Goal: Information Seeking & Learning: Learn about a topic

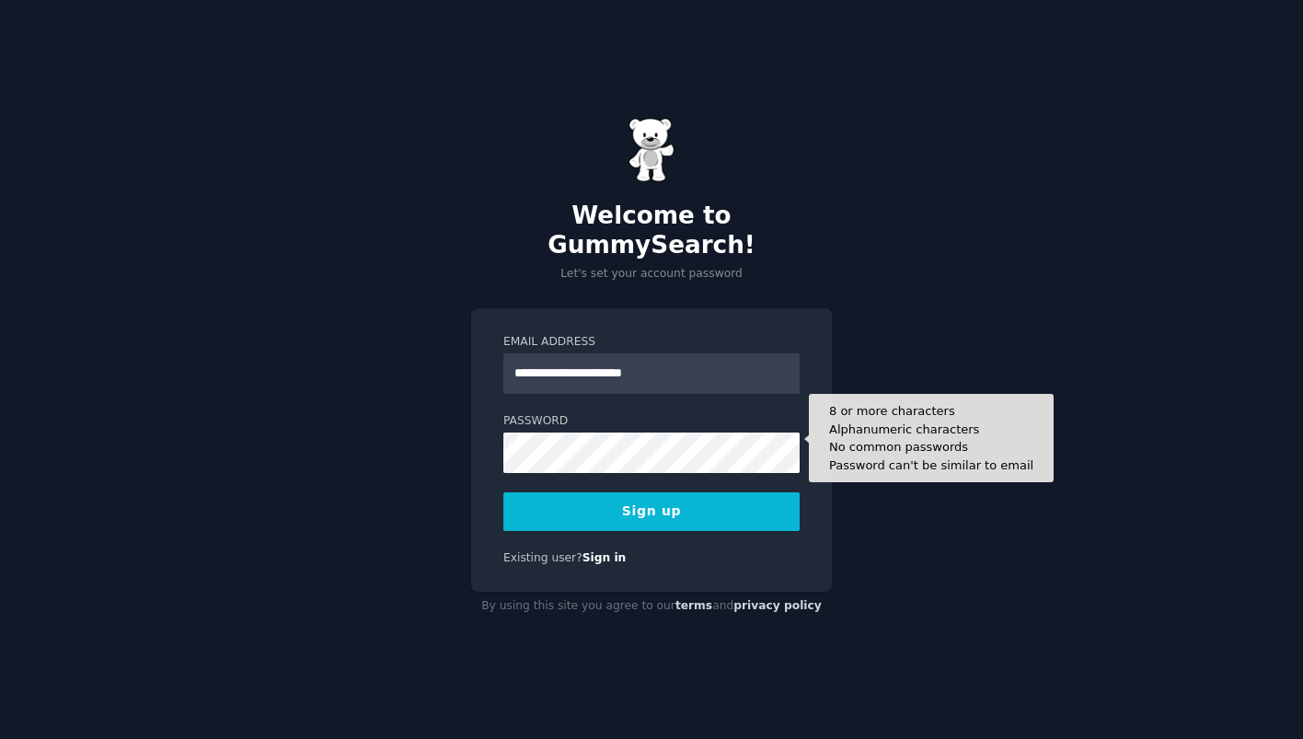
type input "**********"
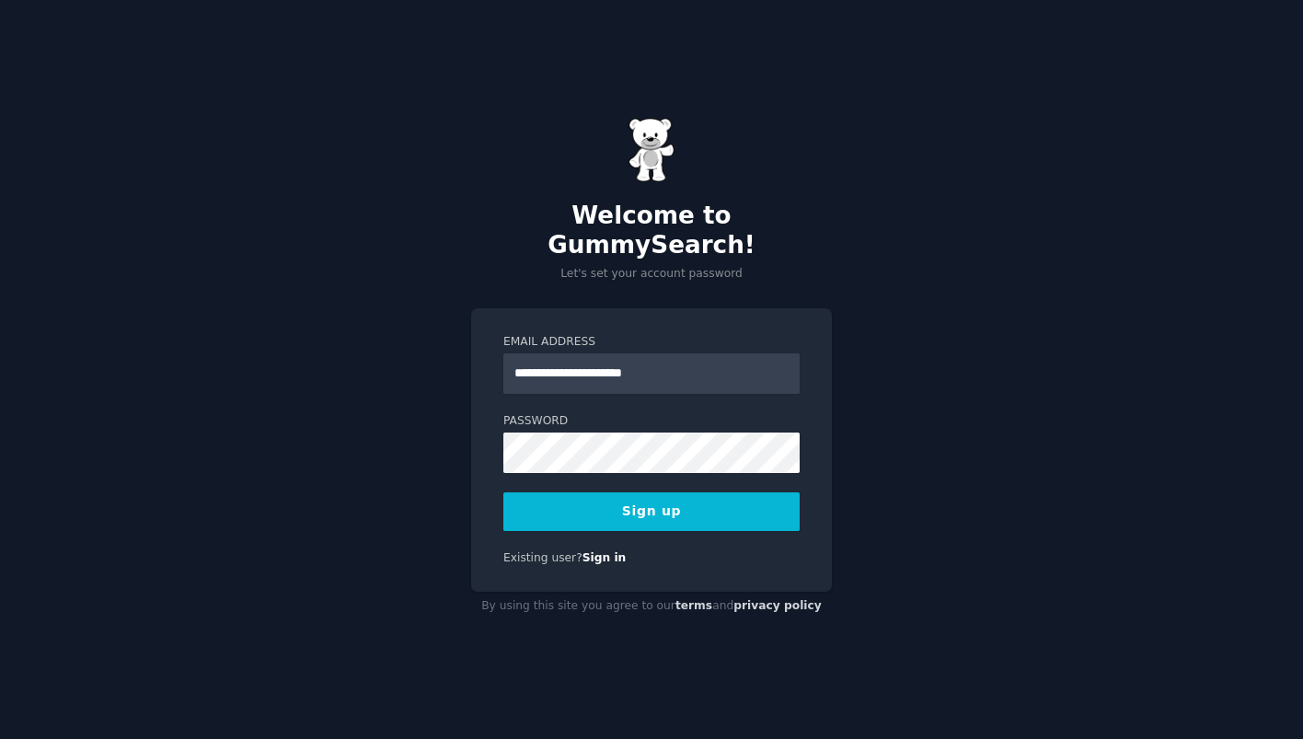
click at [681, 495] on button "Sign up" at bounding box center [651, 511] width 296 height 39
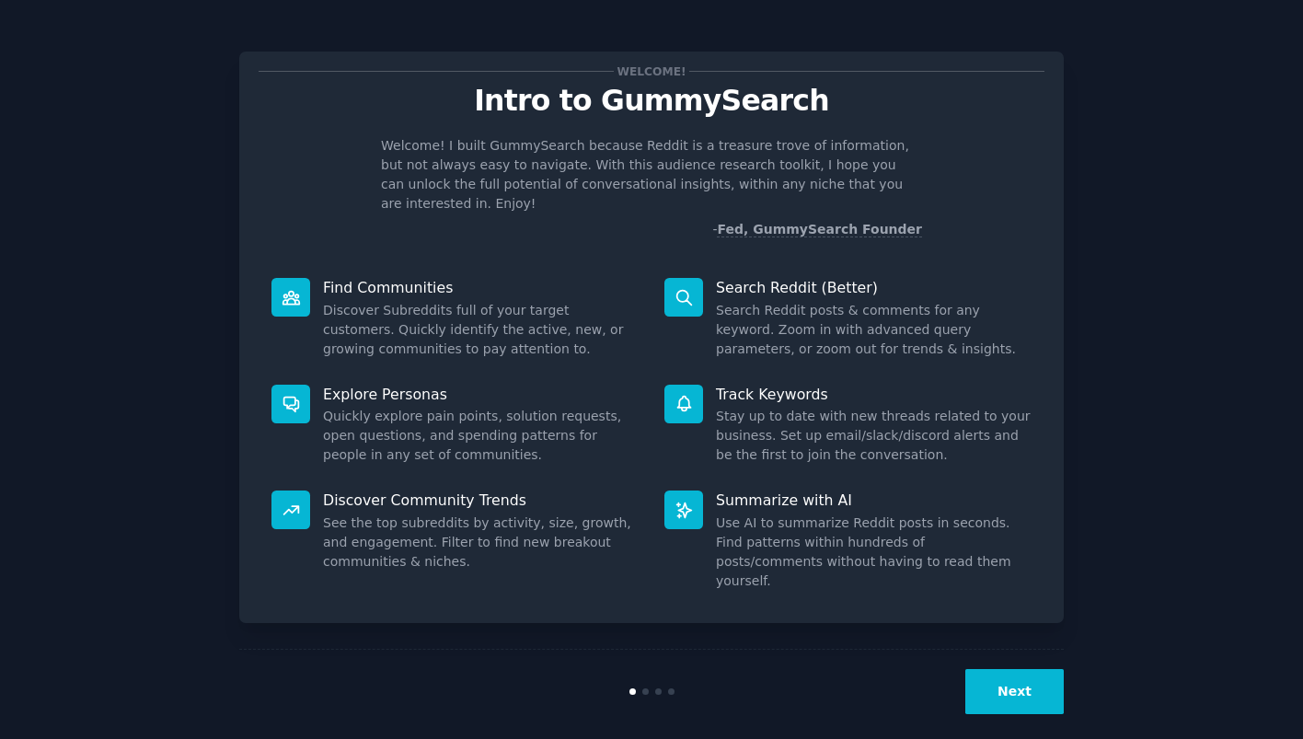
click at [1008, 672] on button "Next" at bounding box center [1014, 691] width 98 height 45
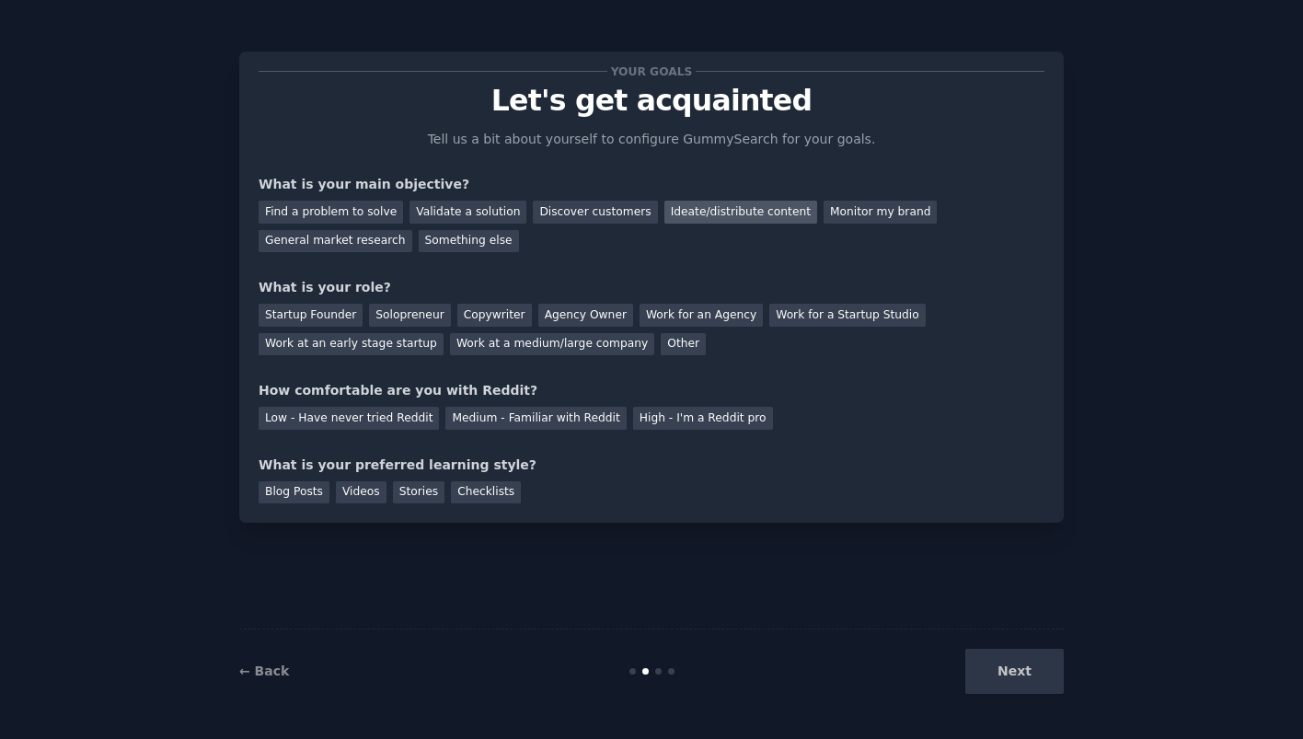
click at [664, 207] on div "Ideate/distribute content" at bounding box center [740, 212] width 153 height 23
click at [371, 213] on div "Find a problem to solve" at bounding box center [331, 212] width 144 height 23
click at [387, 237] on div "General market research" at bounding box center [336, 241] width 154 height 23
click at [317, 344] on div "Work at an early stage startup" at bounding box center [351, 344] width 185 height 23
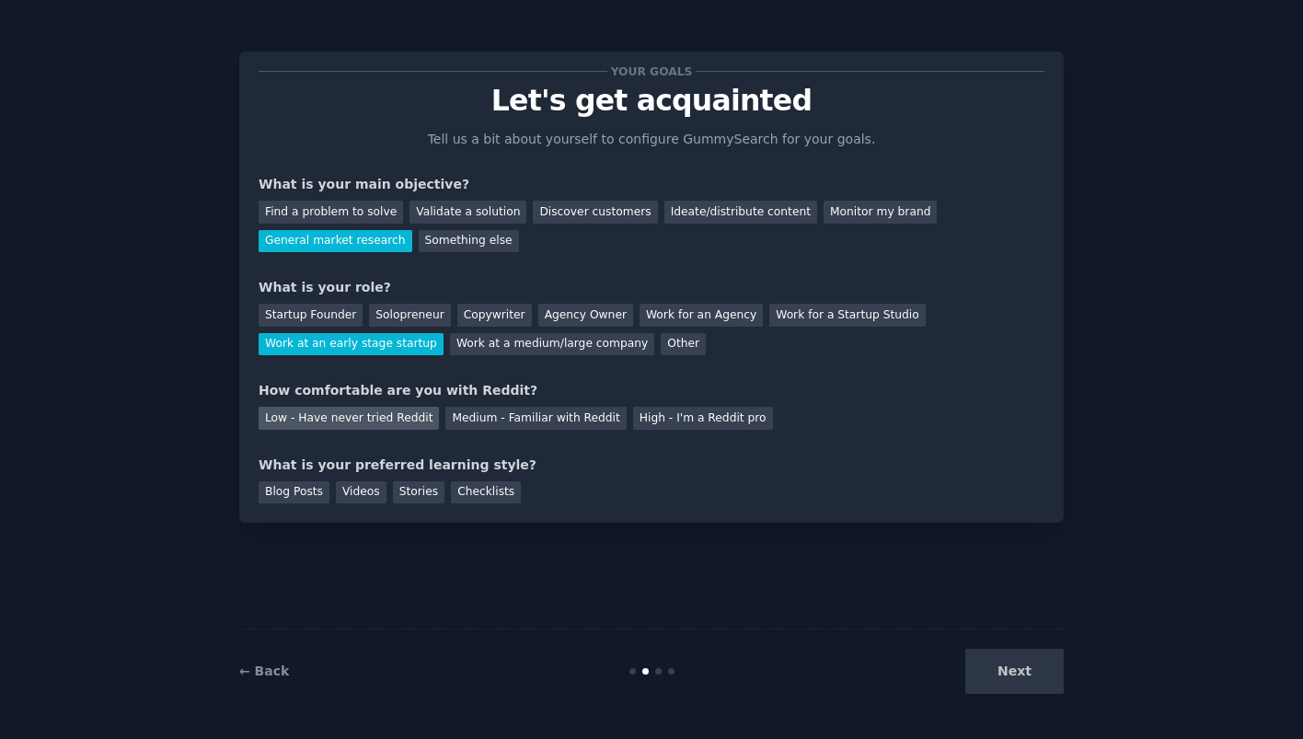
click at [349, 419] on div "Low - Have never tried Reddit" at bounding box center [349, 418] width 180 height 23
click at [355, 494] on div "Videos" at bounding box center [361, 492] width 51 height 23
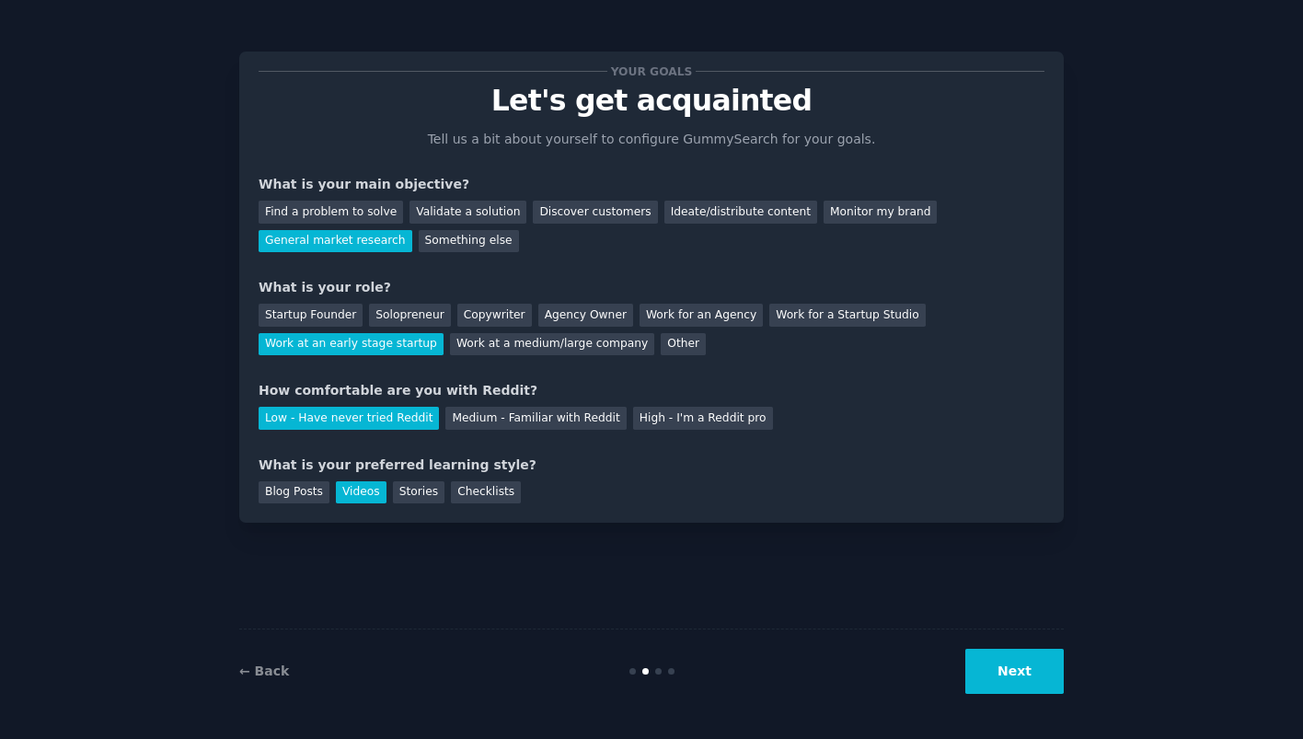
click at [1027, 677] on button "Next" at bounding box center [1014, 671] width 98 height 45
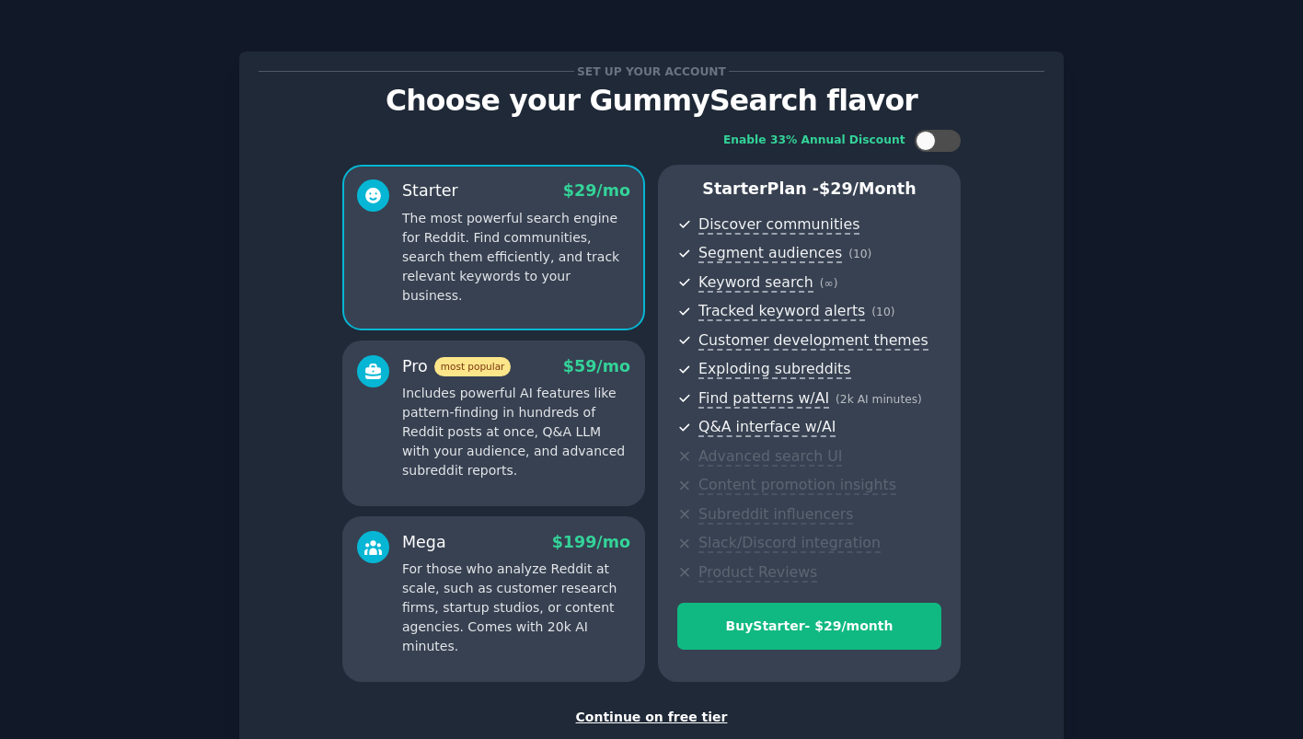
click at [689, 721] on div "Continue on free tier" at bounding box center [652, 717] width 786 height 19
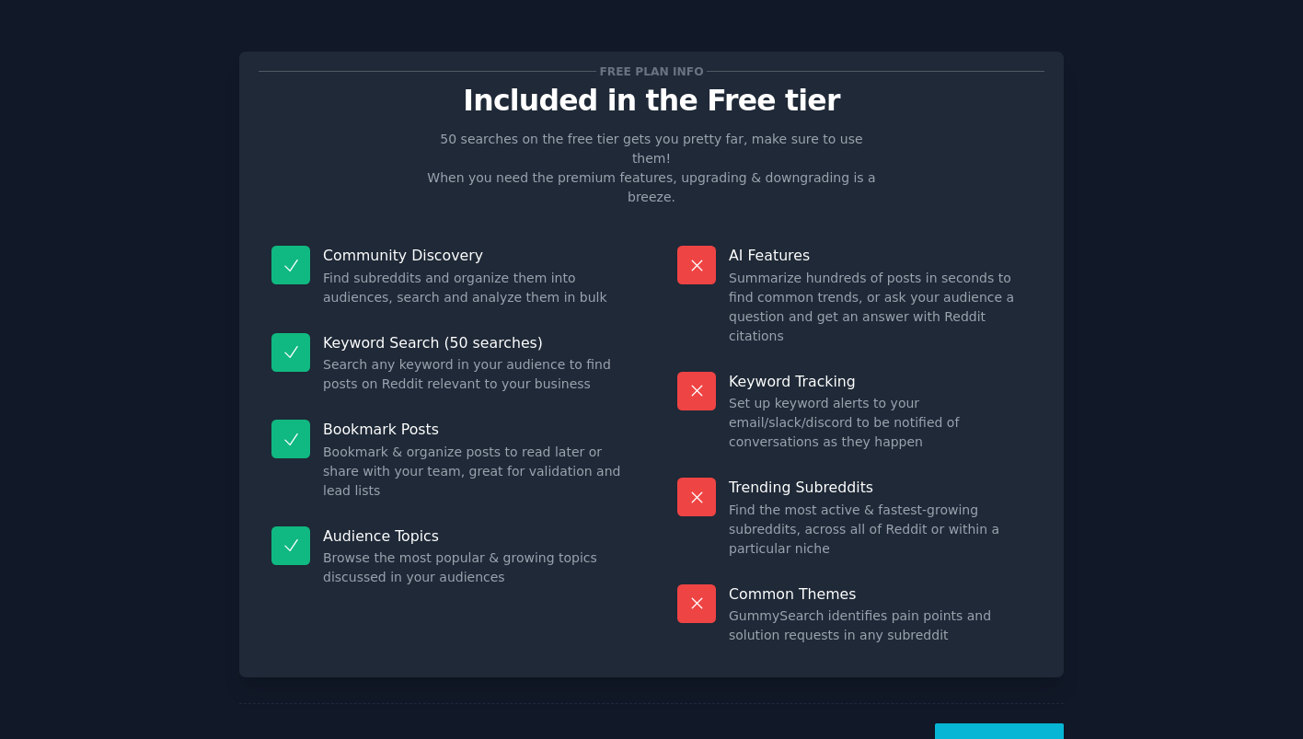
click at [987, 723] on button "Let's Go!" at bounding box center [999, 745] width 129 height 45
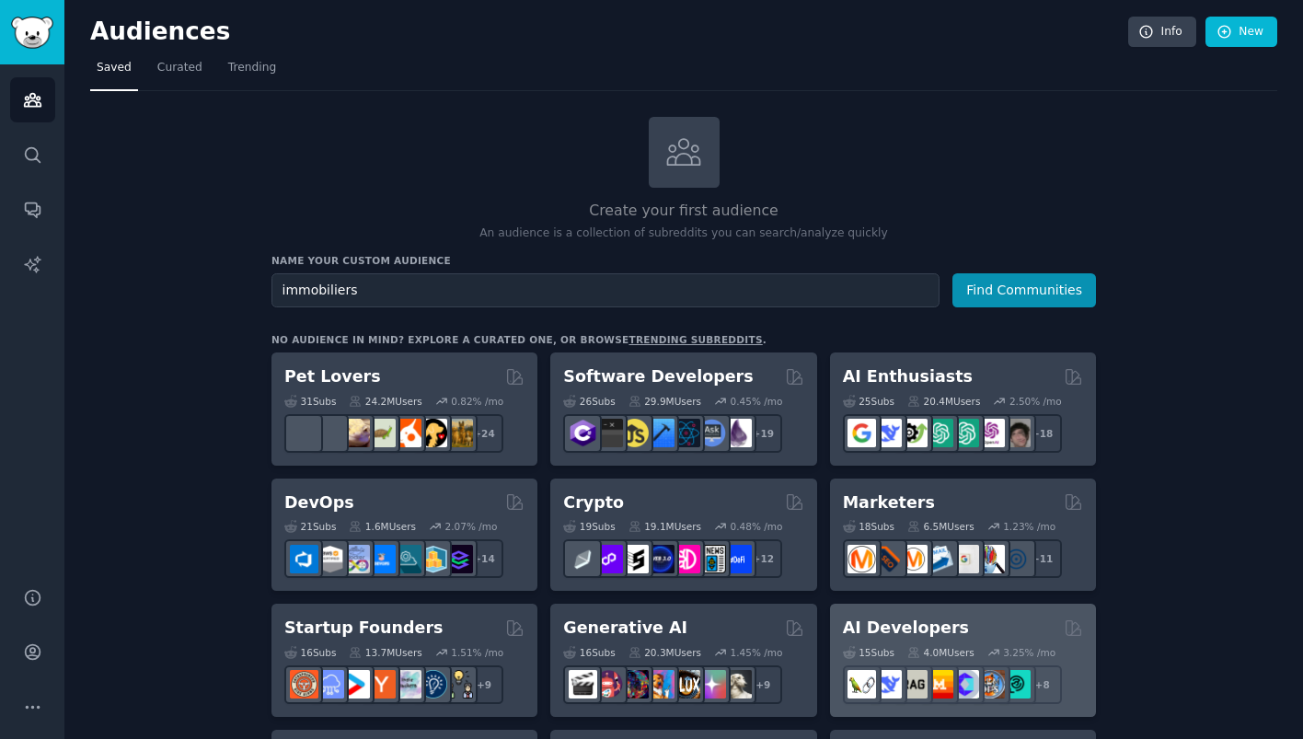
type input "immobiliers"
click at [952, 273] on button "Find Communities" at bounding box center [1024, 290] width 144 height 34
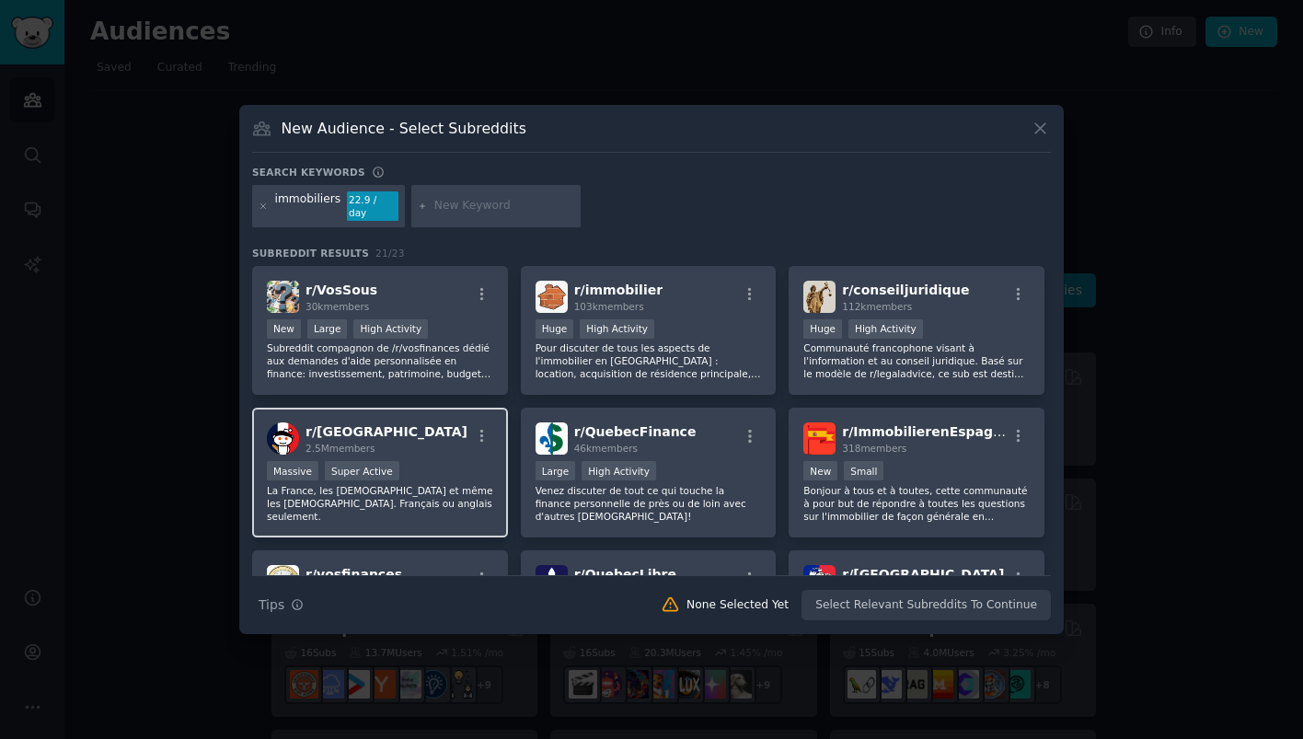
click at [401, 433] on div "r/ france 2.5M members" at bounding box center [380, 438] width 226 height 32
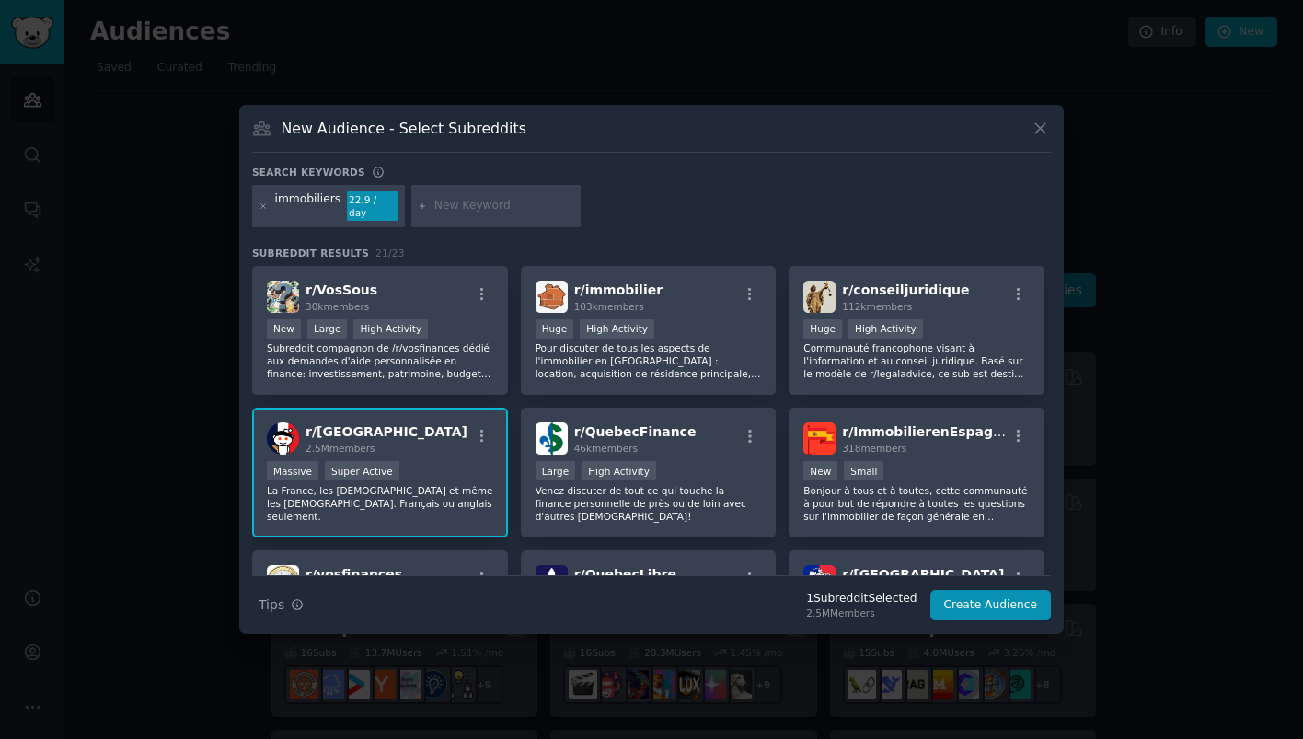
click at [401, 433] on div "r/ france 2.5M members" at bounding box center [380, 438] width 226 height 32
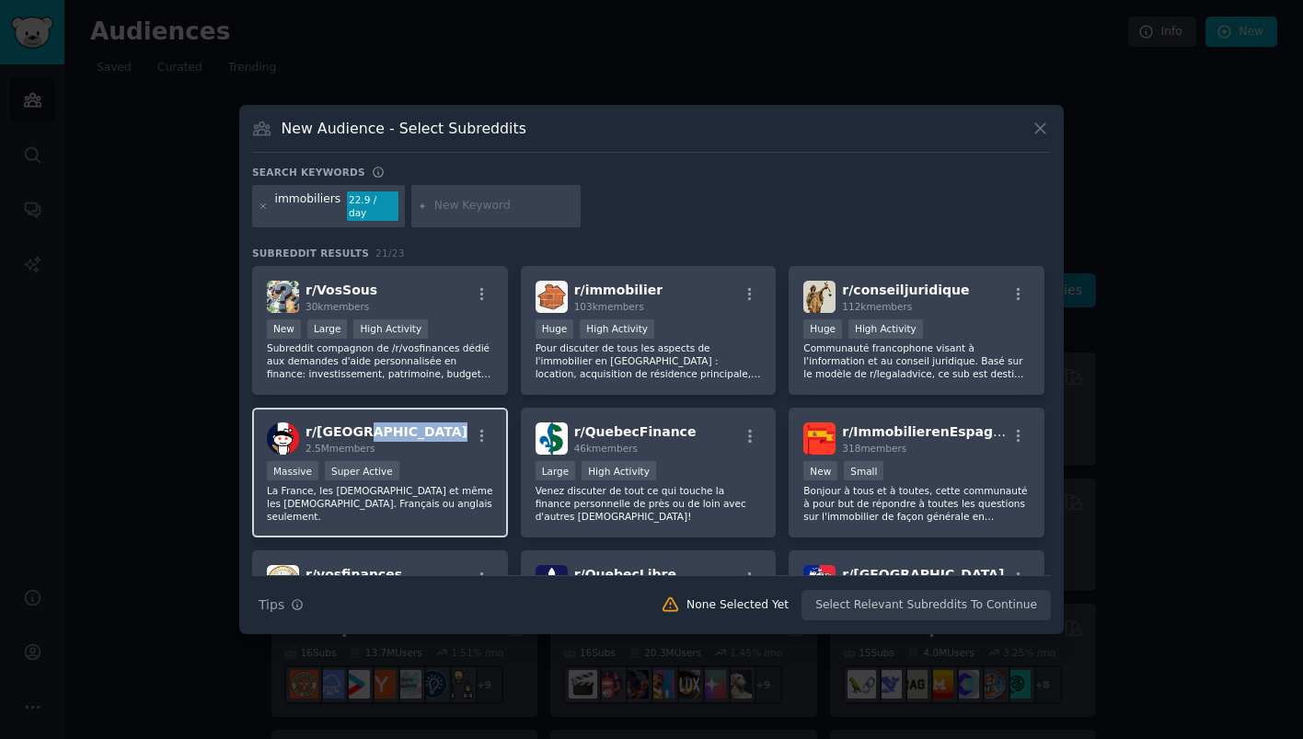
click at [401, 433] on div "r/ france 2.5M members" at bounding box center [380, 438] width 226 height 32
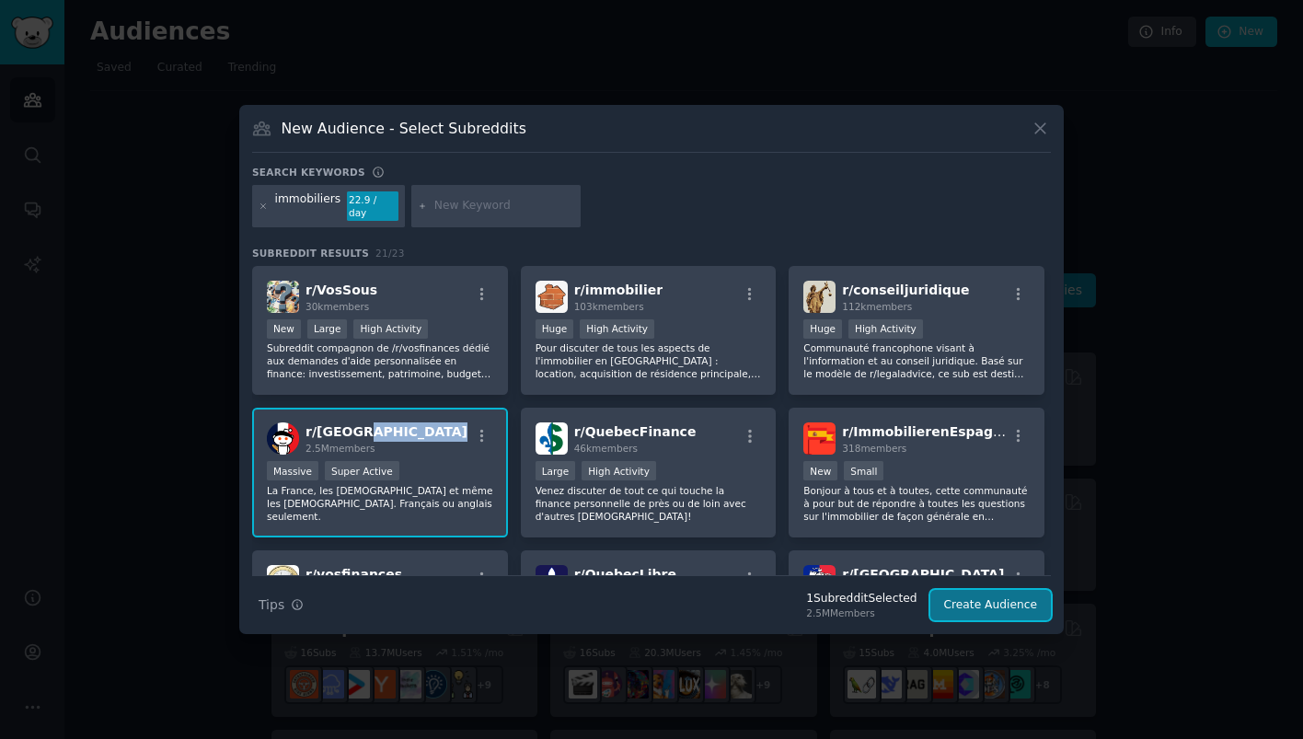
click at [994, 599] on button "Create Audience" at bounding box center [990, 605] width 121 height 31
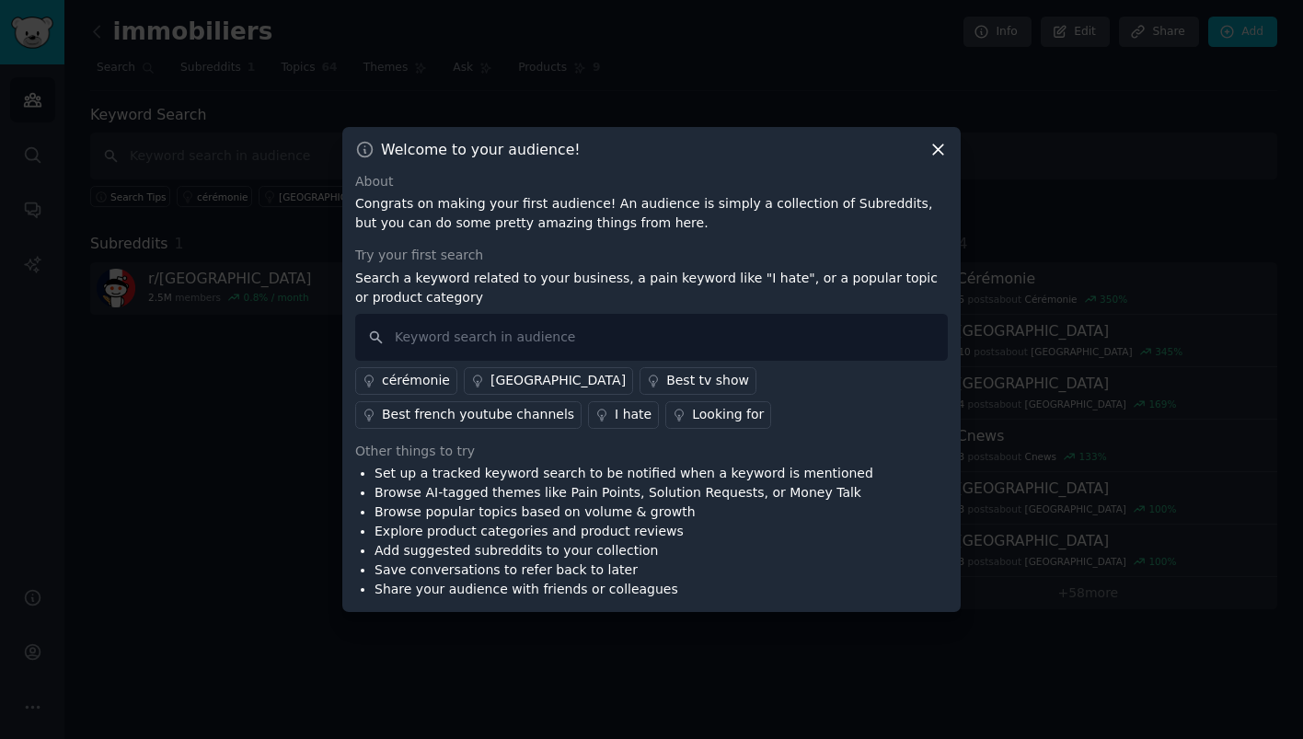
click at [943, 144] on icon at bounding box center [938, 149] width 19 height 19
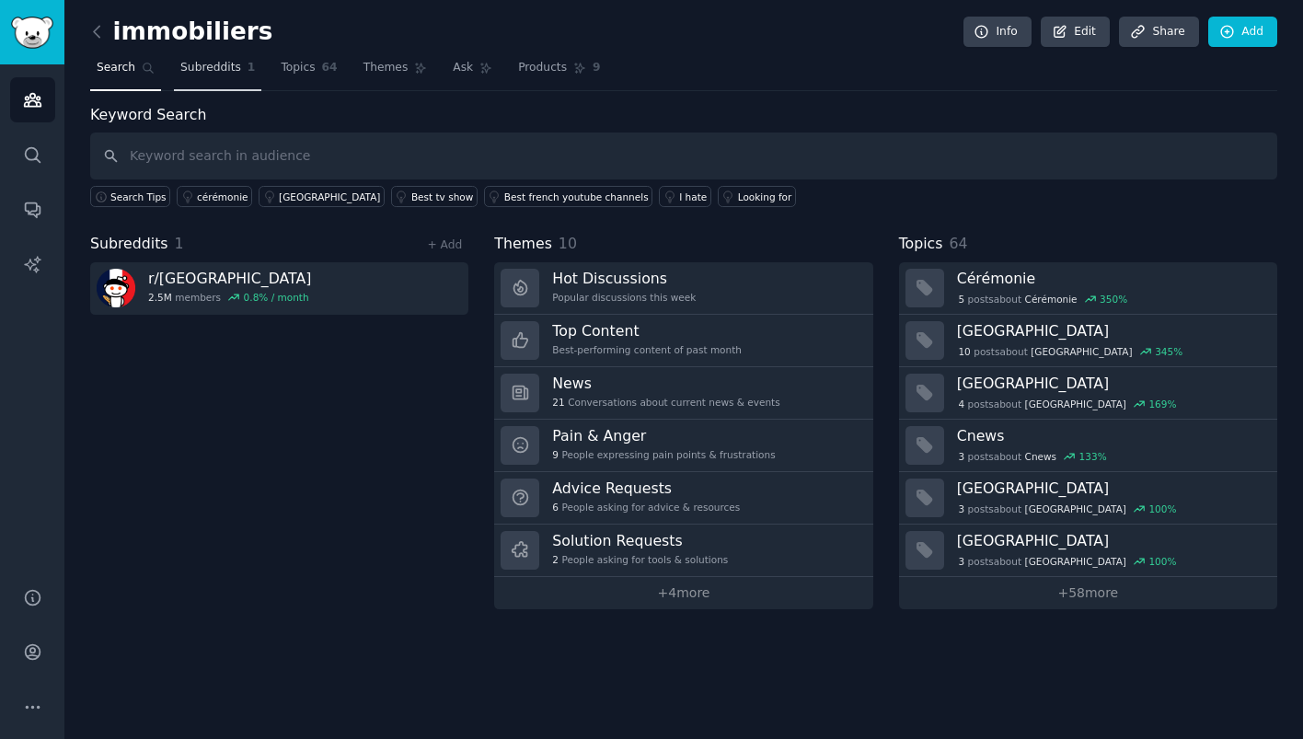
click at [238, 70] on link "Subreddits 1" at bounding box center [217, 72] width 87 height 38
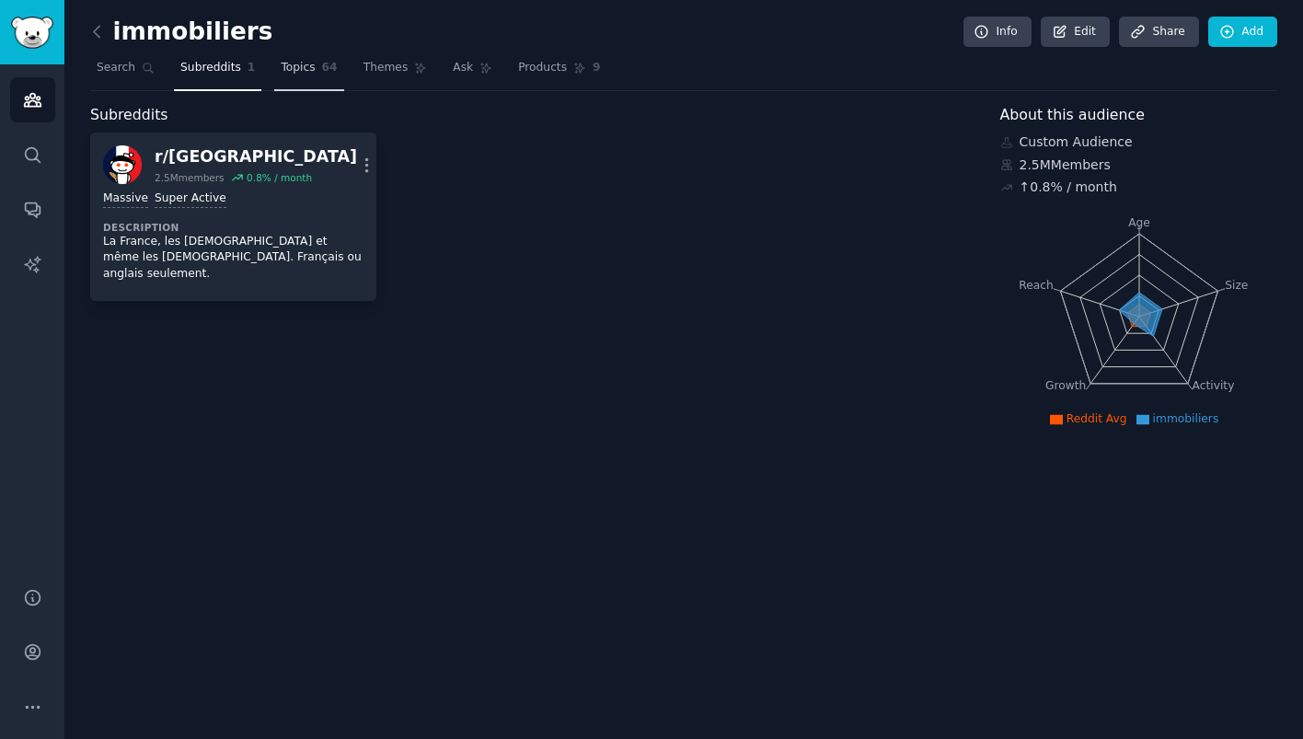
click at [289, 68] on span "Topics" at bounding box center [298, 68] width 34 height 17
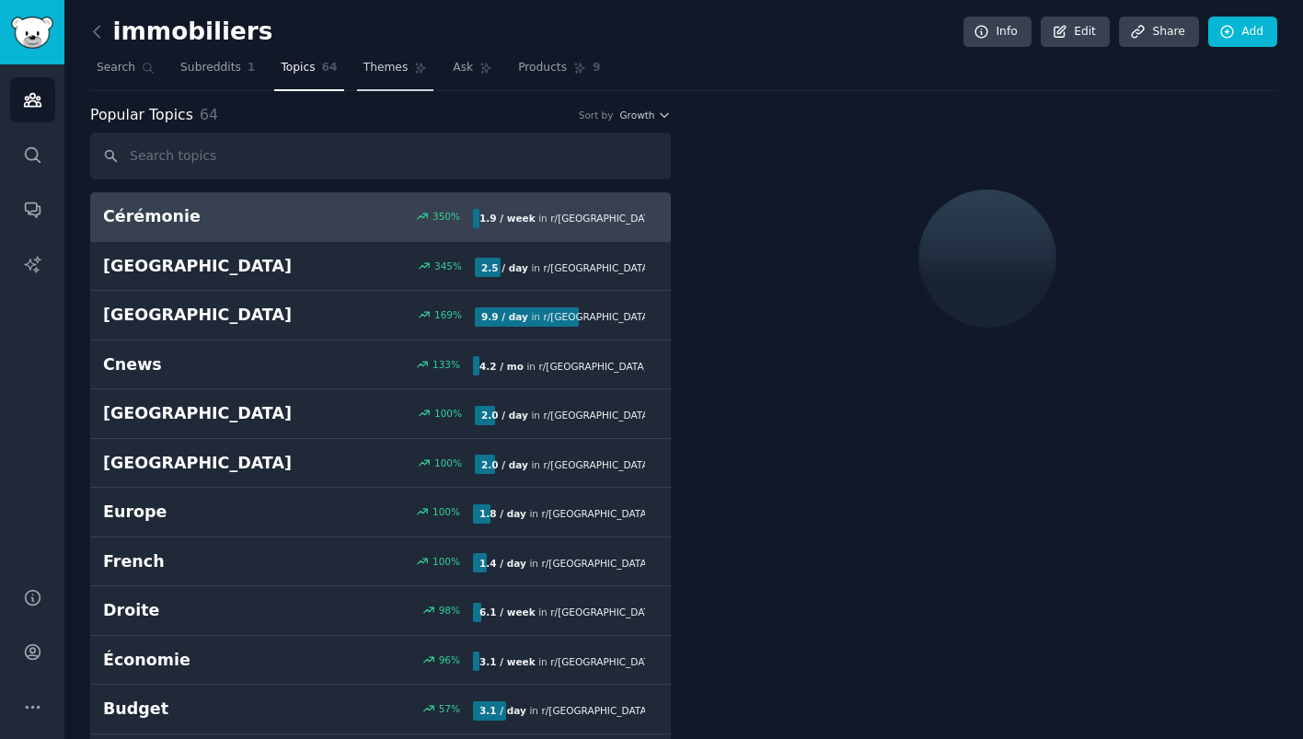
click at [371, 66] on span "Themes" at bounding box center [385, 68] width 45 height 17
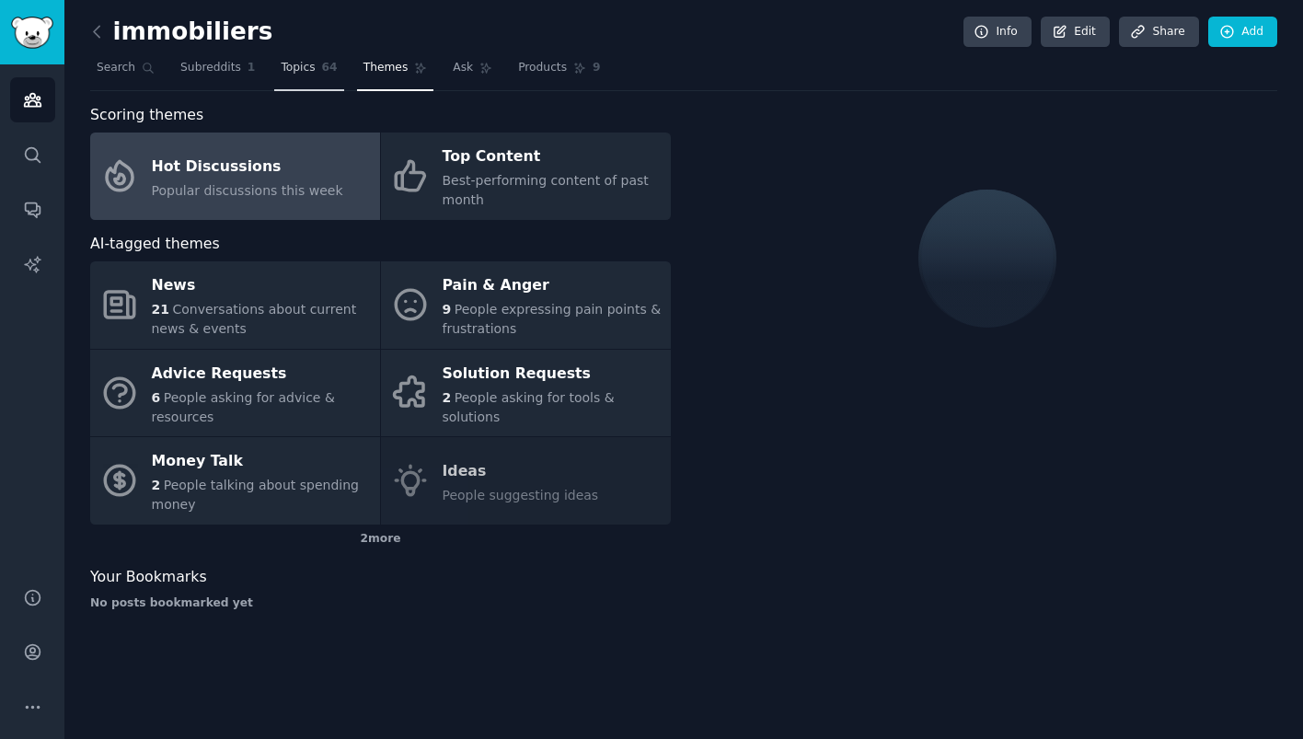
click at [288, 66] on span "Topics" at bounding box center [298, 68] width 34 height 17
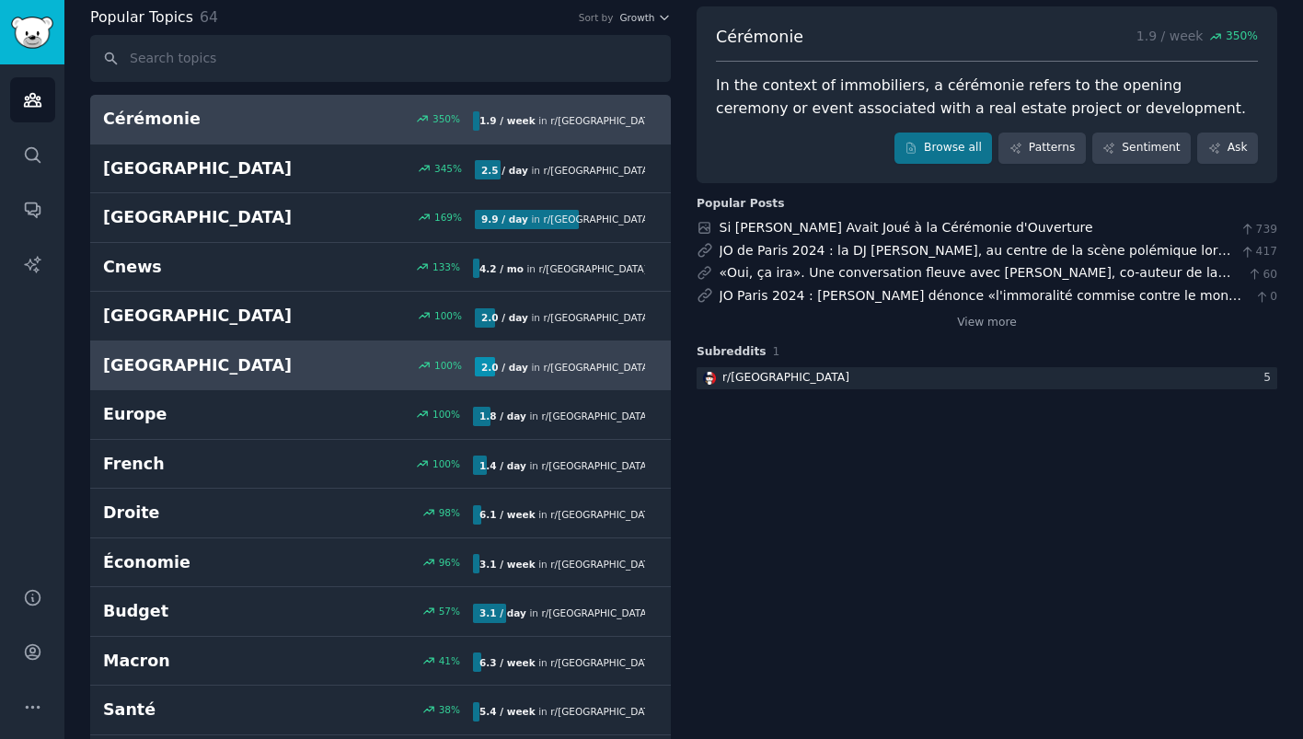
scroll to position [149, 0]
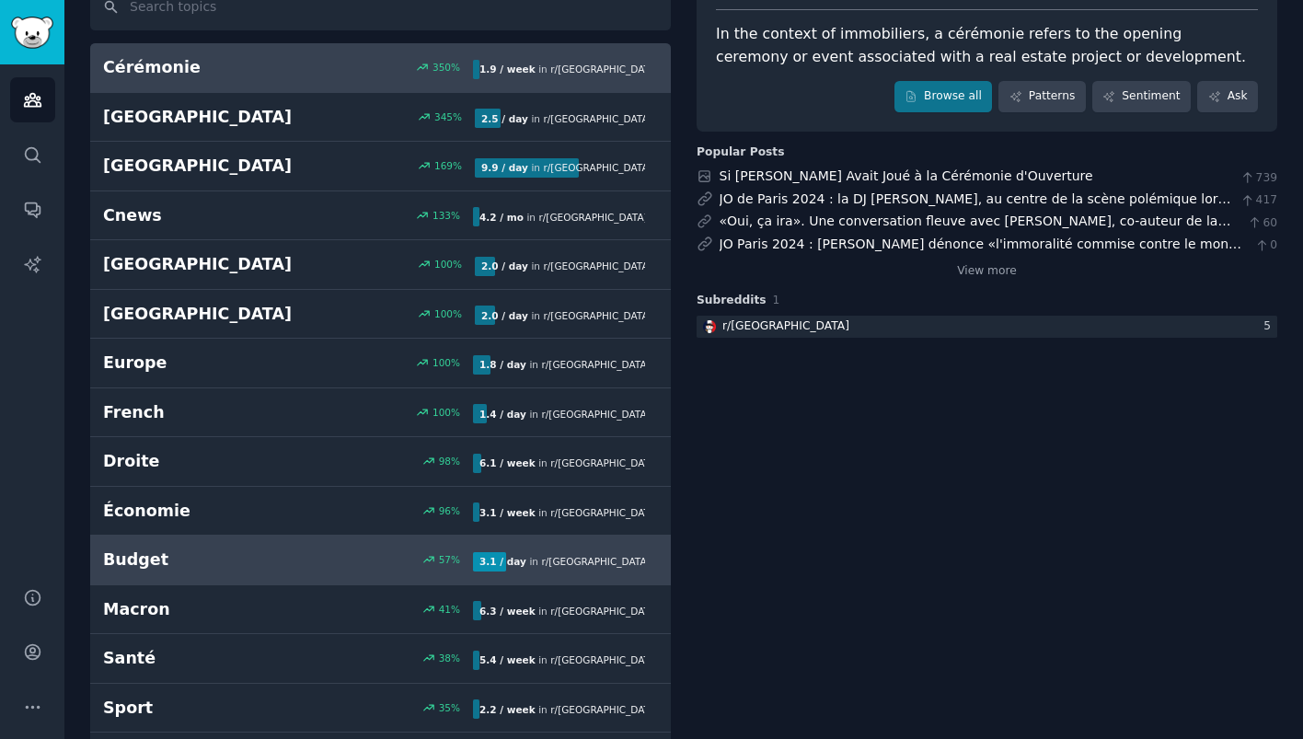
click at [325, 559] on div "57 %" at bounding box center [380, 559] width 185 height 13
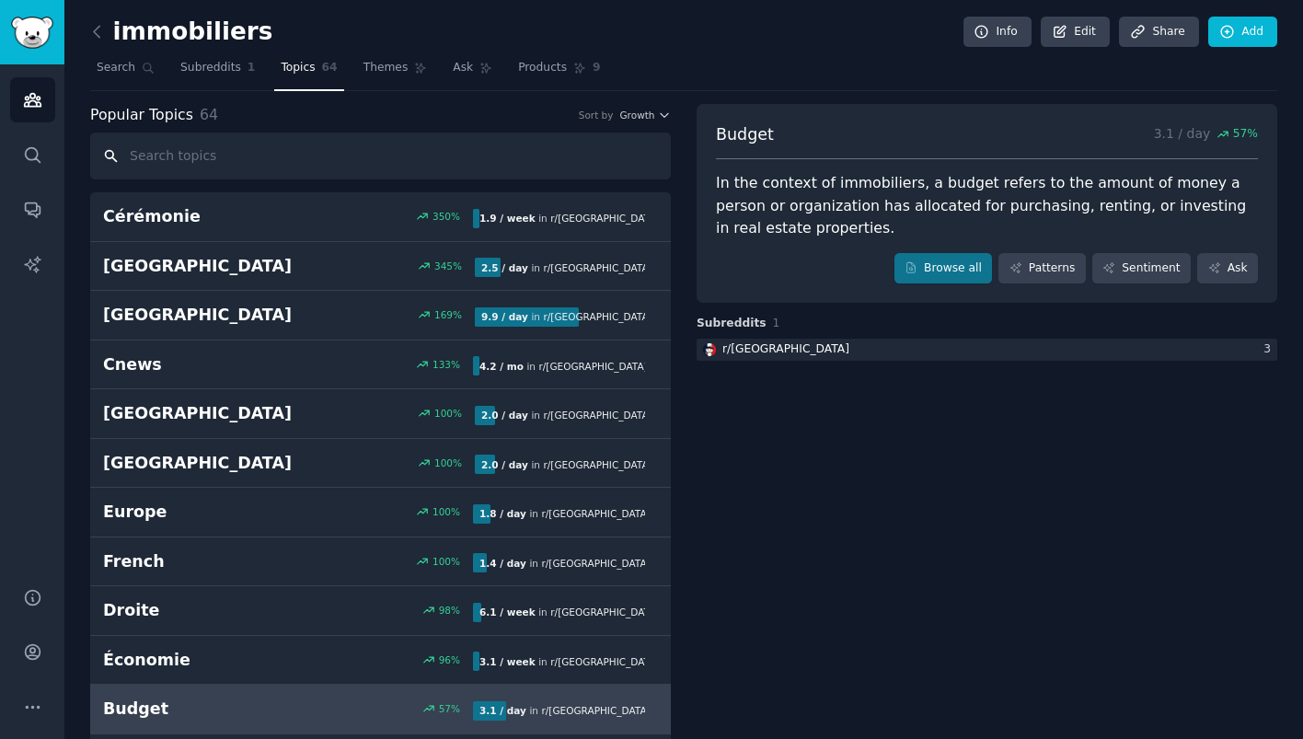
click at [253, 157] on input "text" at bounding box center [380, 156] width 581 height 47
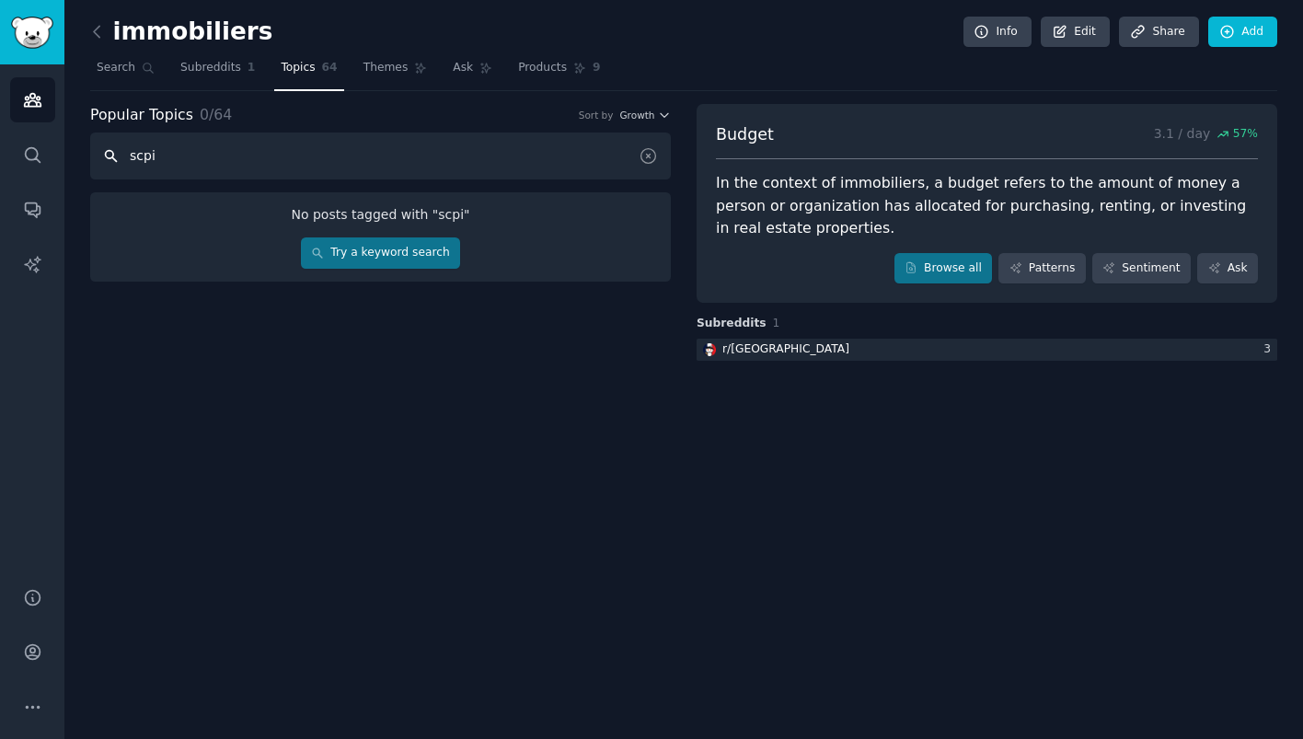
type input "scpi"
click at [225, 76] on link "Subreddits 1" at bounding box center [217, 72] width 87 height 38
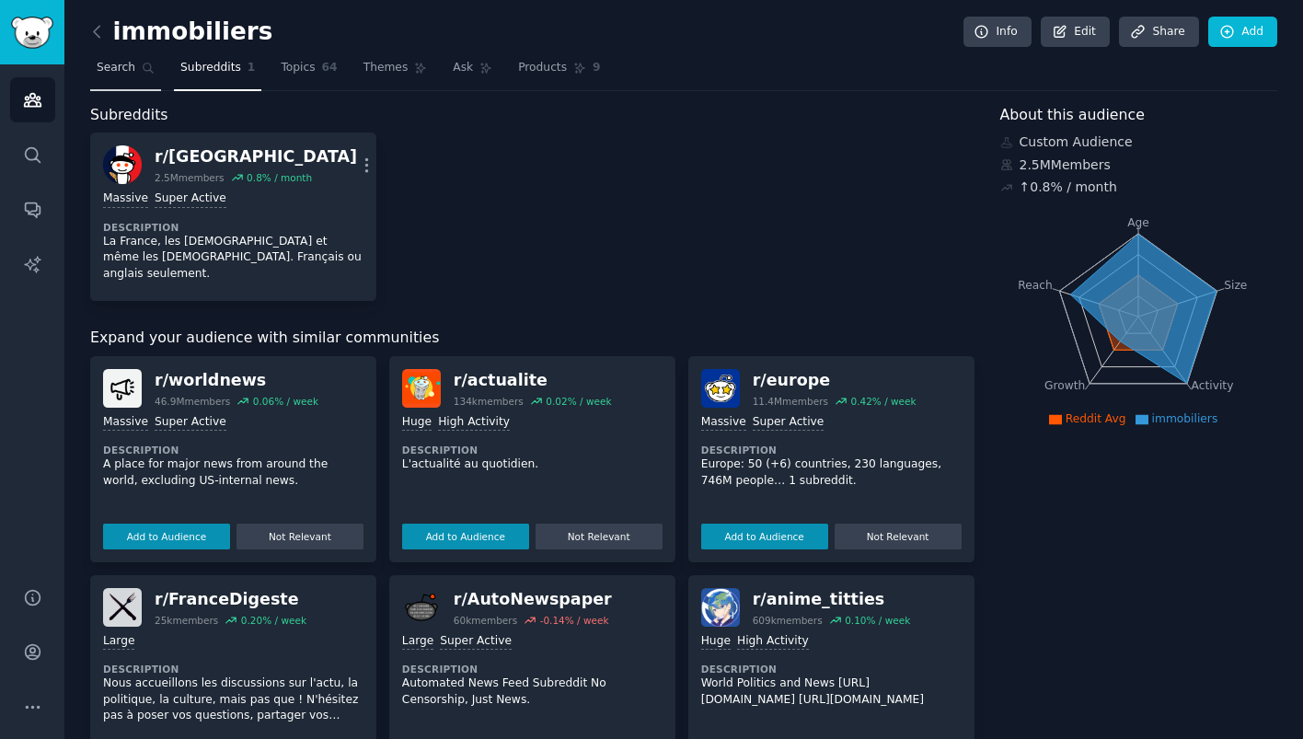
click at [123, 66] on span "Search" at bounding box center [116, 68] width 39 height 17
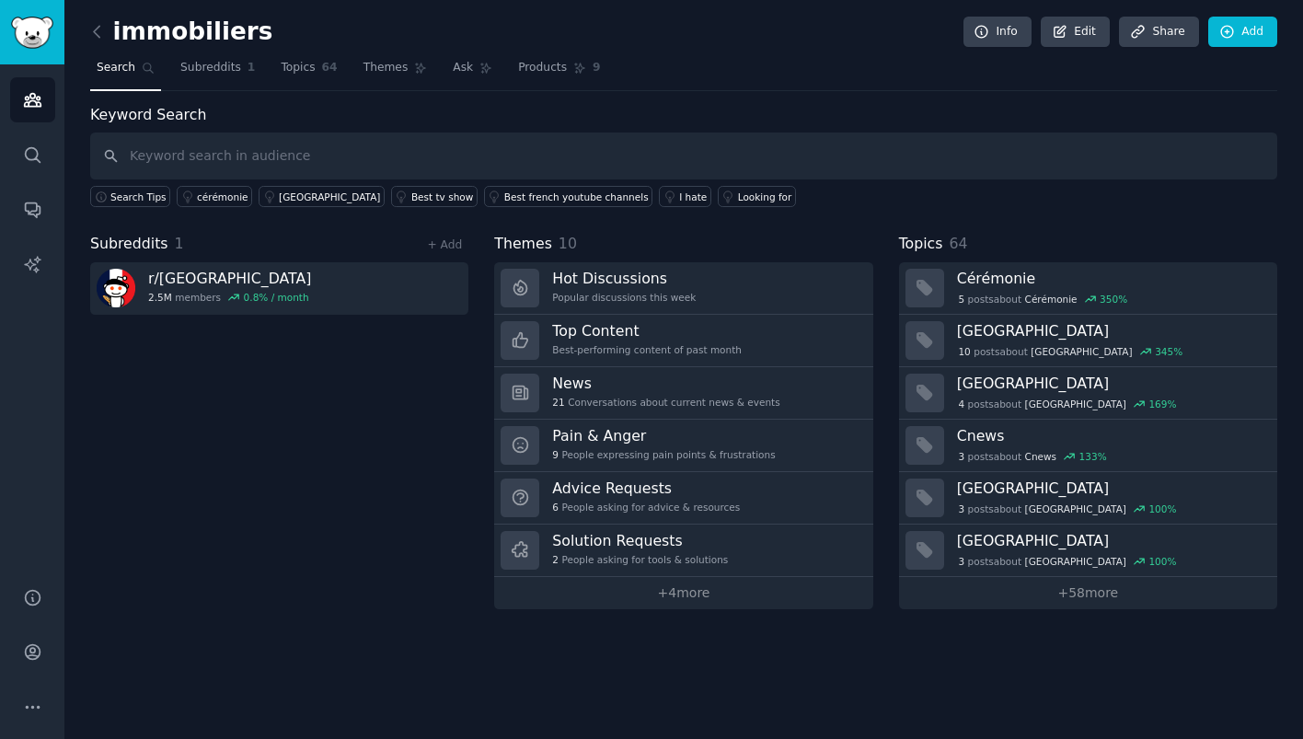
click at [266, 156] on input "text" at bounding box center [683, 156] width 1187 height 47
type input "scpi"
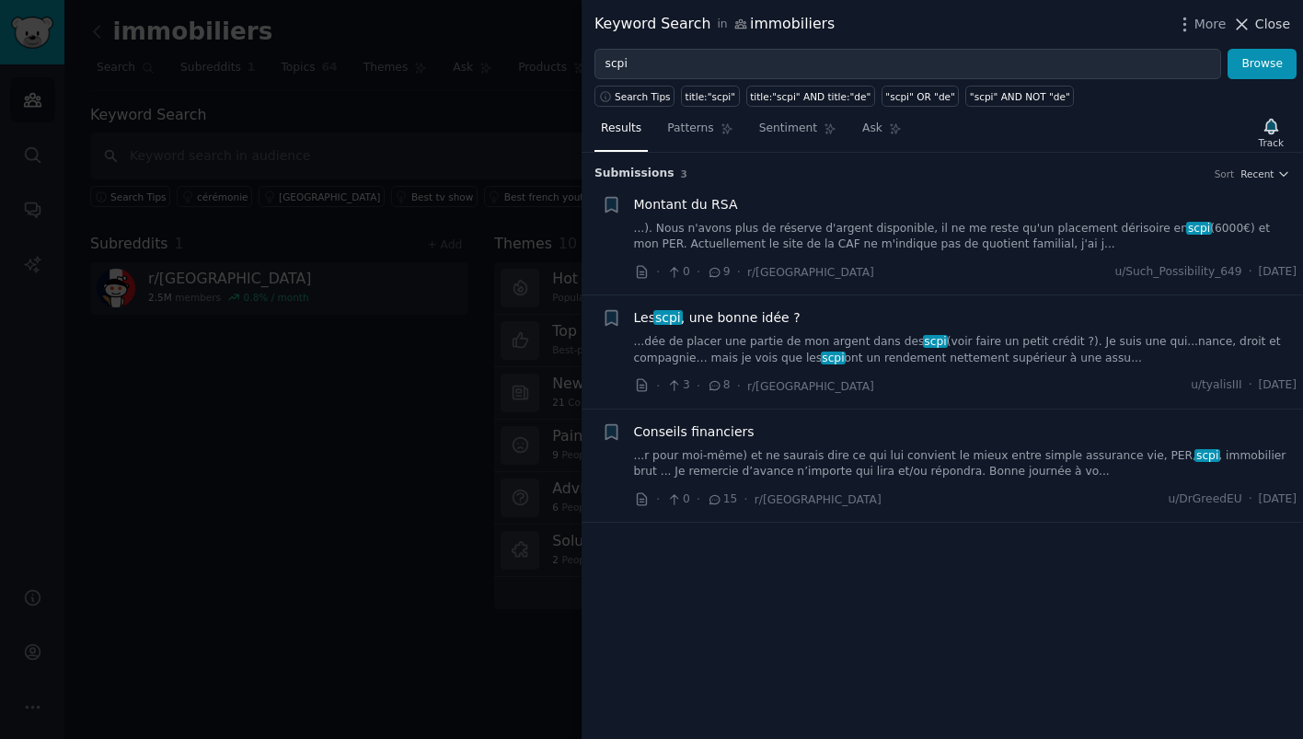
click at [1244, 23] on icon at bounding box center [1243, 24] width 10 height 10
